Goal: Use online tool/utility: Utilize a website feature to perform a specific function

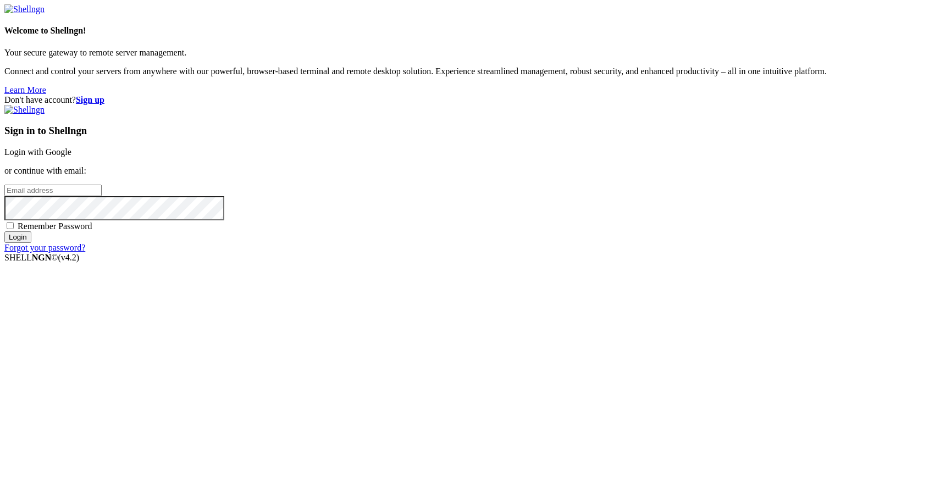
click at [102, 196] on input "email" at bounding box center [52, 191] width 97 height 12
type input "[PERSON_NAME][EMAIL_ADDRESS][DOMAIN_NAME]"
click at [31, 243] on input "Login" at bounding box center [17, 237] width 27 height 12
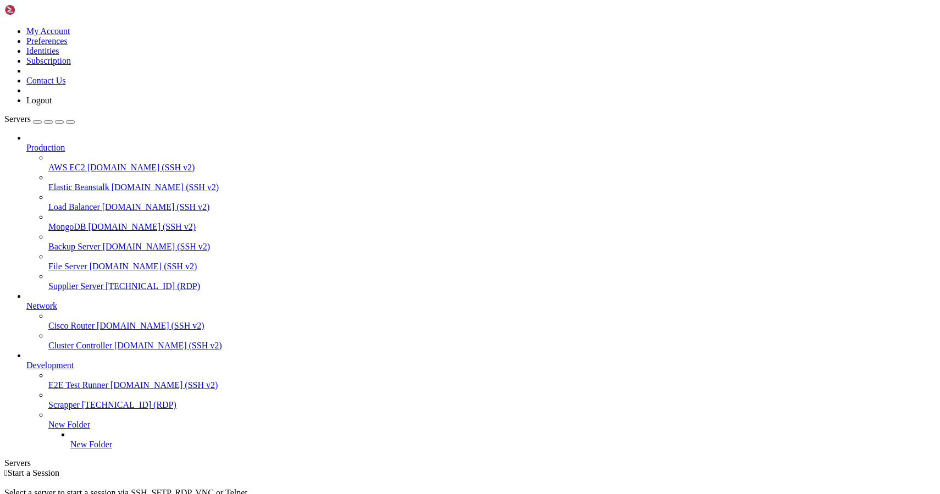
click at [77, 281] on span "Supplier Server" at bounding box center [75, 285] width 55 height 9
drag, startPoint x: 798, startPoint y: 702, endPoint x: 795, endPoint y: 771, distance: 69.3
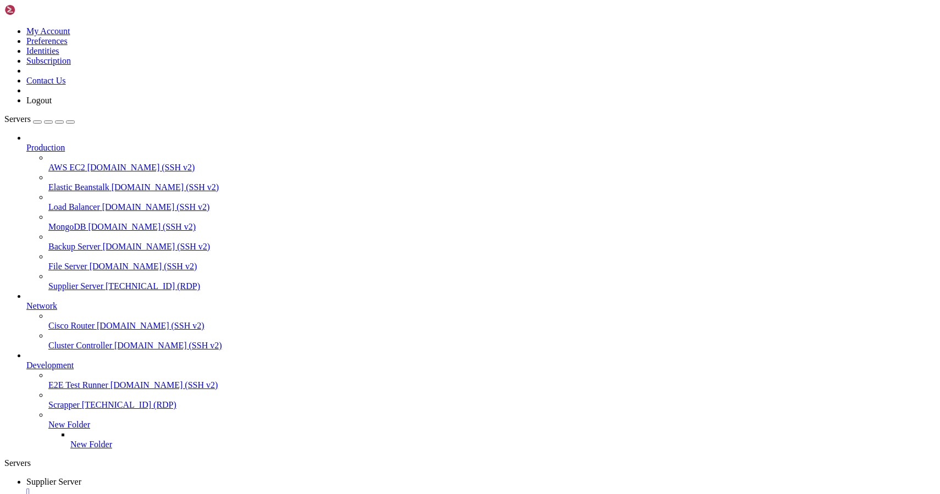
click at [222, 487] on div "" at bounding box center [480, 492] width 909 height 10
